Goal: Task Accomplishment & Management: Use online tool/utility

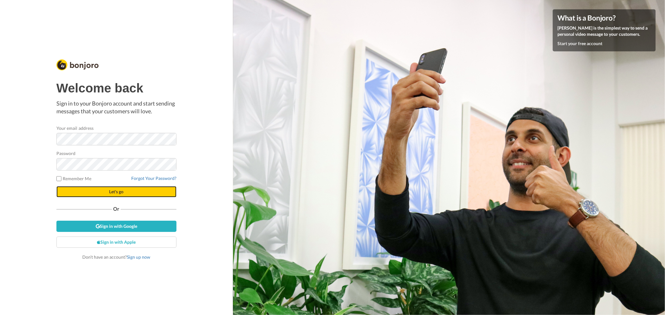
click at [129, 189] on button "Let's go" at bounding box center [116, 191] width 120 height 11
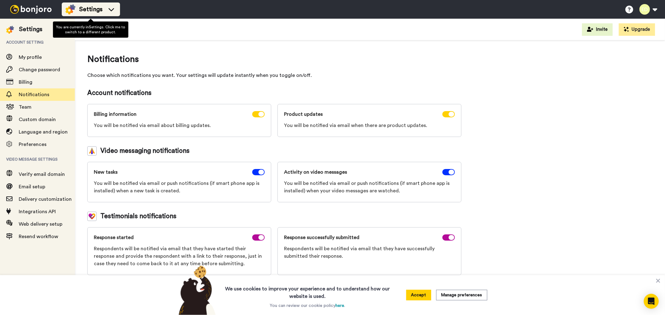
click at [70, 13] on img at bounding box center [70, 9] width 10 height 10
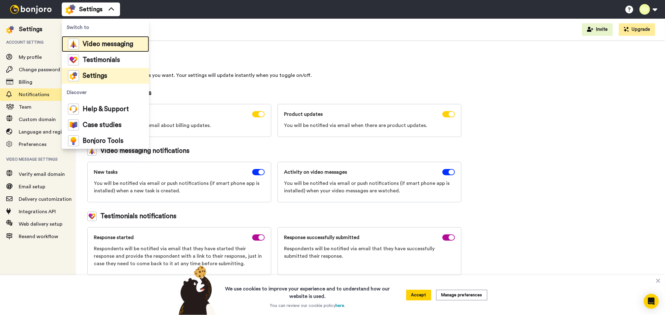
click at [102, 39] on div "Video messaging" at bounding box center [100, 44] width 65 height 11
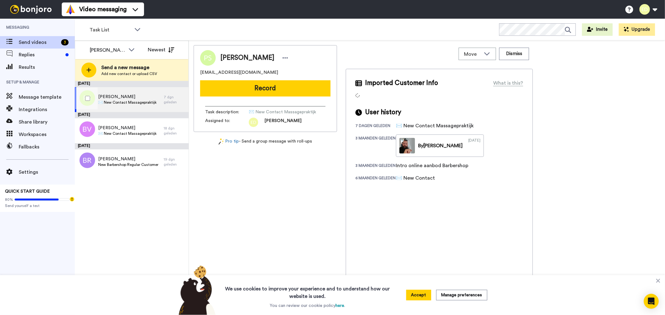
click at [84, 99] on div at bounding box center [86, 99] width 22 height 22
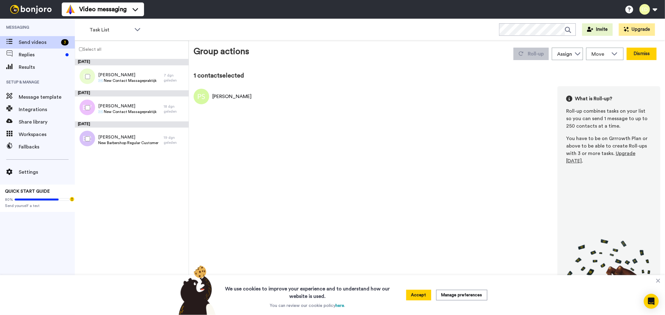
click at [640, 54] on button "Dismiss" at bounding box center [641, 54] width 30 height 12
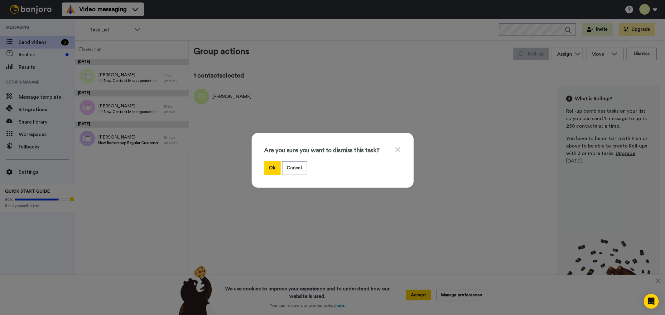
click at [260, 171] on div "Are you sure you want to dismiss this task? Ok Cancel" at bounding box center [333, 160] width 162 height 55
click at [266, 166] on button "Ok" at bounding box center [272, 167] width 16 height 13
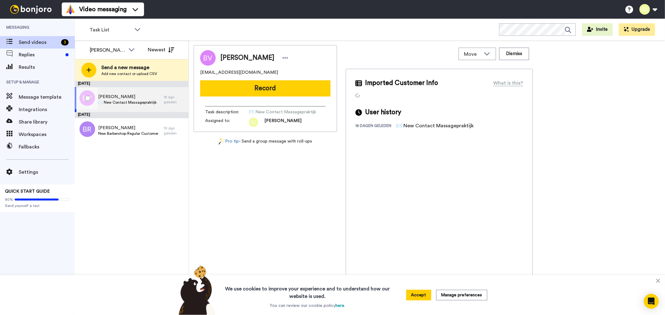
click at [137, 102] on span "✉️ New Contact Massagepraktijk" at bounding box center [127, 102] width 58 height 5
click at [125, 98] on span "Bas Van Leeuwen" at bounding box center [127, 97] width 58 height 6
click at [145, 97] on span "Bas Van Leeuwen" at bounding box center [127, 97] width 58 height 6
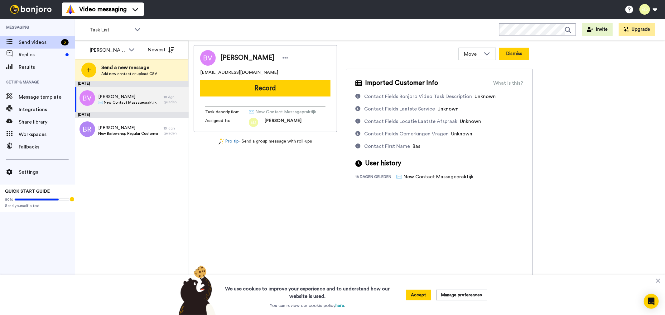
click at [518, 52] on button "Dismiss" at bounding box center [514, 54] width 30 height 12
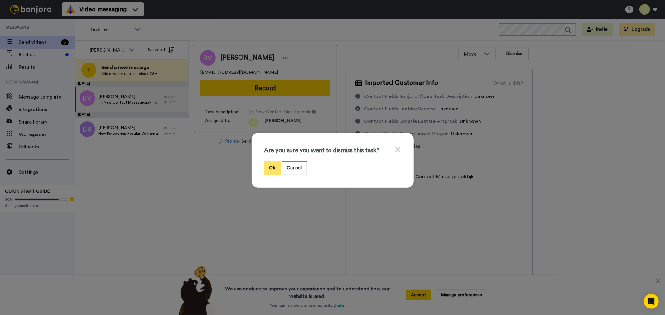
click at [266, 163] on button "Ok" at bounding box center [272, 167] width 16 height 13
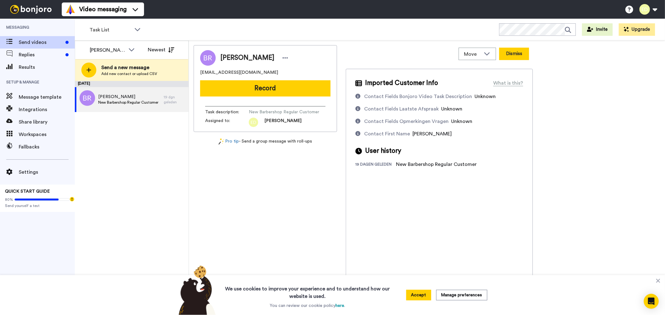
click at [525, 55] on button "Dismiss" at bounding box center [514, 54] width 30 height 12
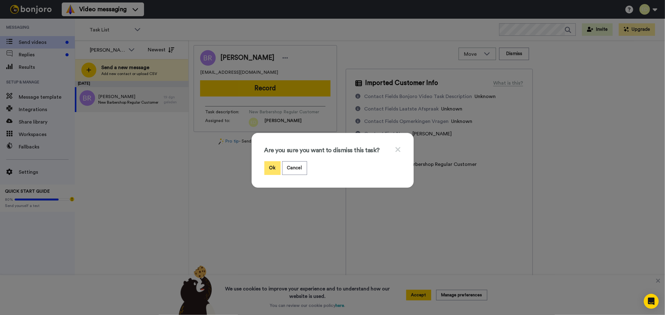
click at [270, 166] on button "Ok" at bounding box center [272, 167] width 16 height 13
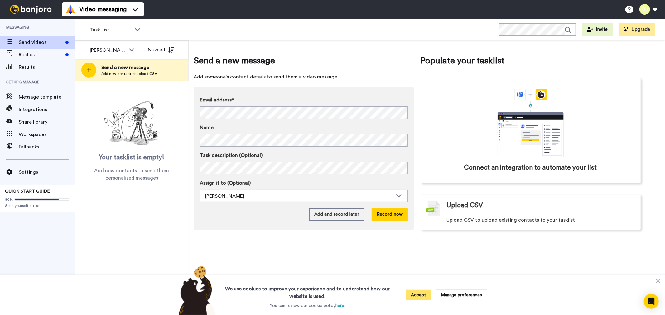
click at [421, 295] on button "Accept" at bounding box center [418, 295] width 25 height 11
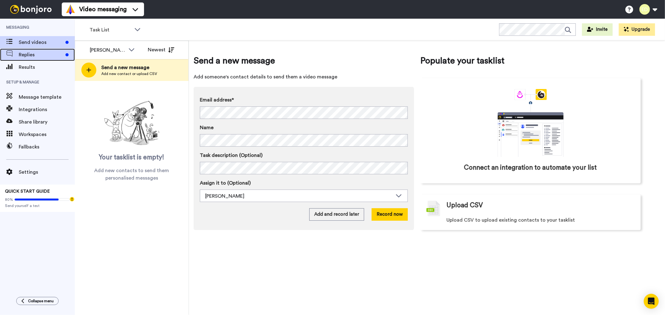
click at [40, 52] on span "Replies" at bounding box center [41, 54] width 44 height 7
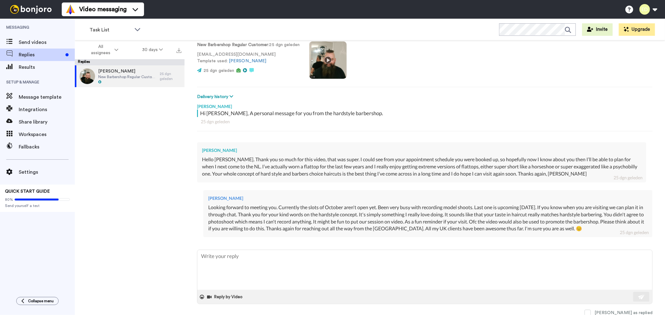
scroll to position [47, 0]
click at [22, 42] on span "Send videos" at bounding box center [47, 42] width 56 height 7
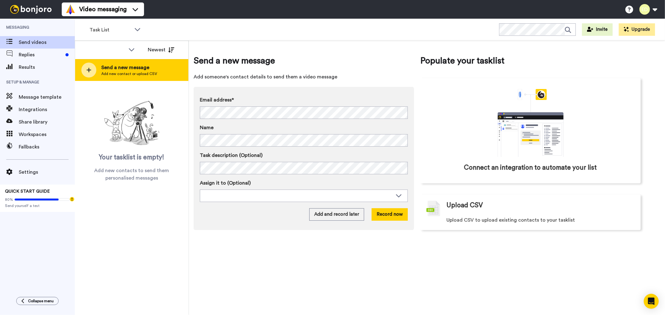
click at [135, 76] on span "Add new contact or upload CSV" at bounding box center [129, 73] width 56 height 5
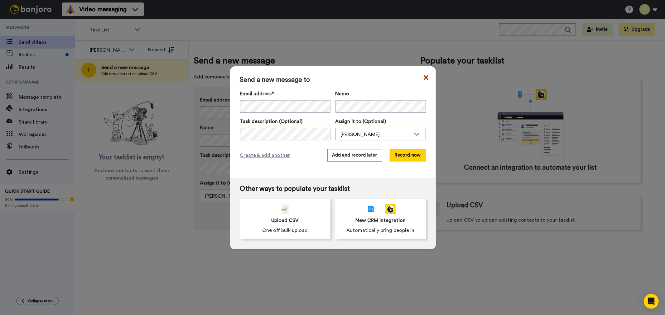
click at [425, 76] on icon at bounding box center [425, 77] width 5 height 5
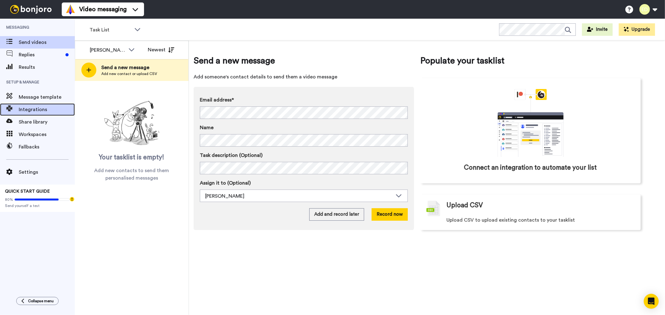
click at [26, 109] on span "Integrations" at bounding box center [47, 109] width 56 height 7
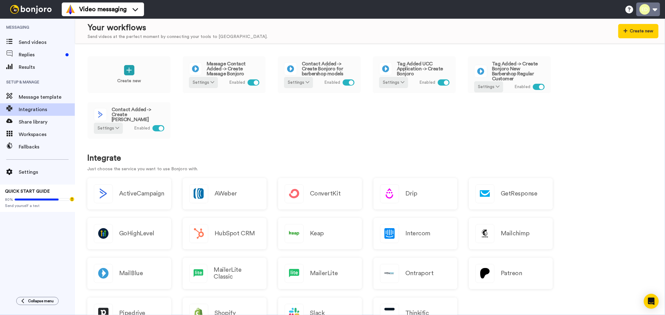
click at [652, 11] on button at bounding box center [648, 9] width 24 height 14
click at [360, 141] on div "Create new Massage Contact Added -> Create Massage Bonjoro Settings Enabled Con…" at bounding box center [369, 102] width 565 height 92
click at [42, 146] on span "Fallbacks" at bounding box center [47, 146] width 56 height 7
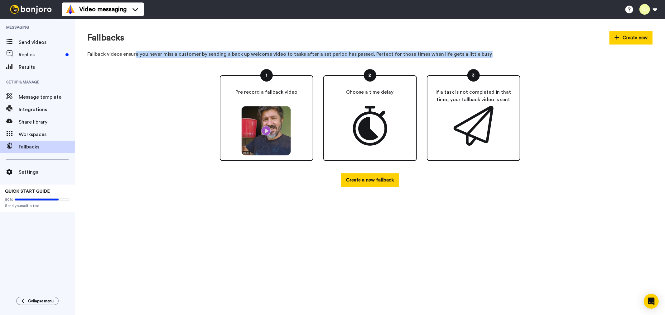
drag, startPoint x: 135, startPoint y: 52, endPoint x: 483, endPoint y: 49, distance: 348.2
click at [483, 49] on div "Fallbacks Create new Fallback videos ensure you never miss a customer by sendin…" at bounding box center [369, 44] width 565 height 27
click at [626, 42] on button "Create new" at bounding box center [630, 37] width 43 height 13
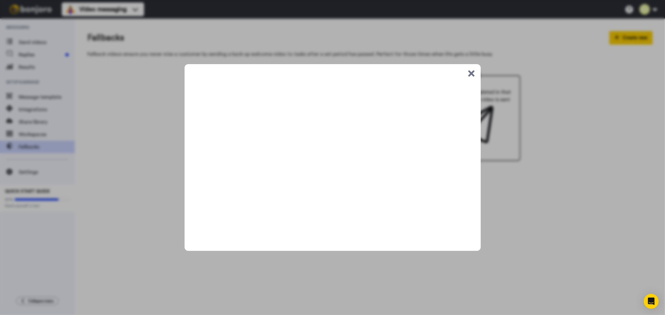
click at [578, 188] on div ".cls-1{stroke-width:0px;}" at bounding box center [332, 157] width 665 height 315
click at [347, 36] on div ".cls-1{stroke-width:0px;}" at bounding box center [332, 157] width 665 height 315
click at [471, 76] on button ".cls-1{stroke-width:0px;}" at bounding box center [471, 73] width 6 height 6
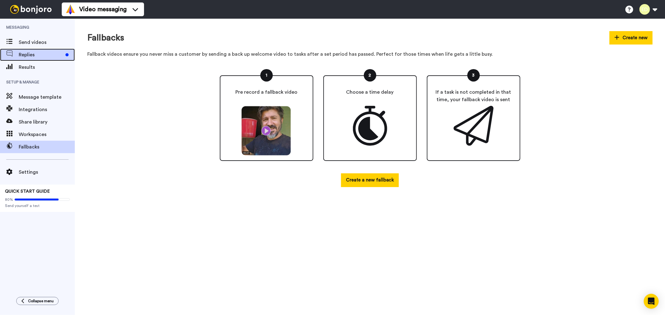
click at [42, 57] on span "Replies" at bounding box center [41, 54] width 44 height 7
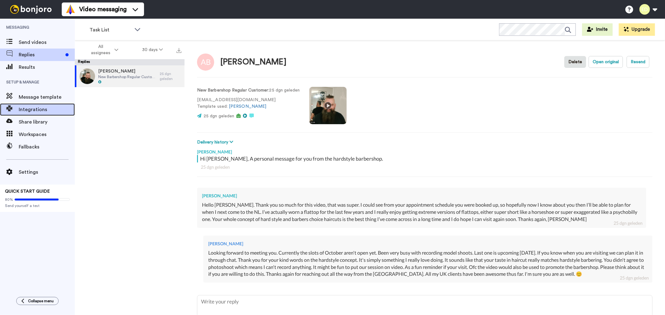
click at [39, 109] on span "Integrations" at bounding box center [47, 109] width 56 height 7
